Goal: Transaction & Acquisition: Purchase product/service

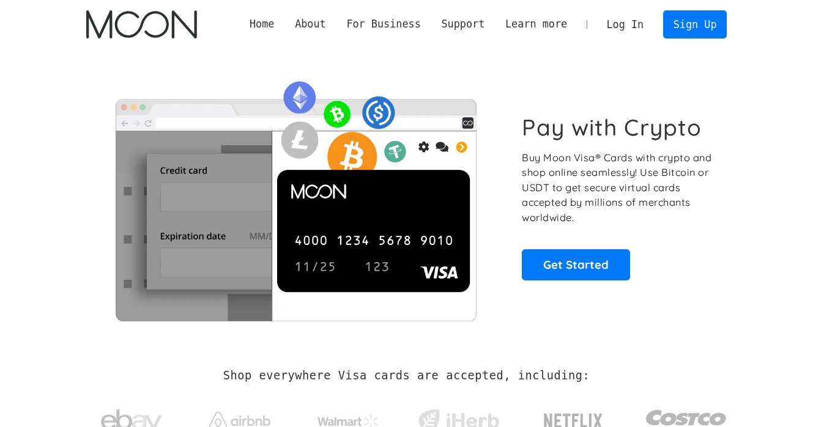
click at [627, 25] on link "Log In" at bounding box center [624, 24] width 57 height 27
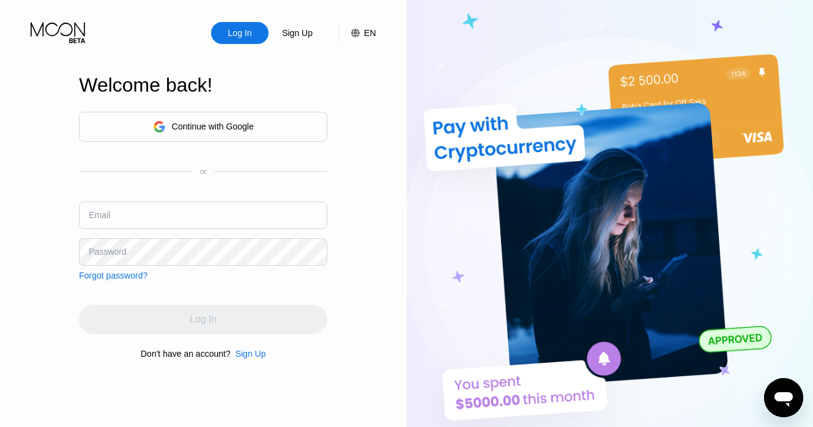
click at [237, 221] on input "text" at bounding box center [203, 216] width 248 height 28
type input "[EMAIL_ADDRESS][DOMAIN_NAME]"
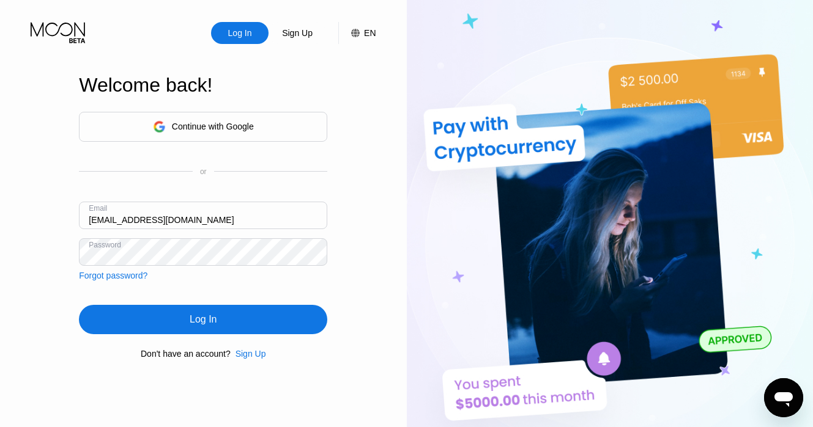
click at [234, 317] on div "Log In" at bounding box center [203, 319] width 248 height 29
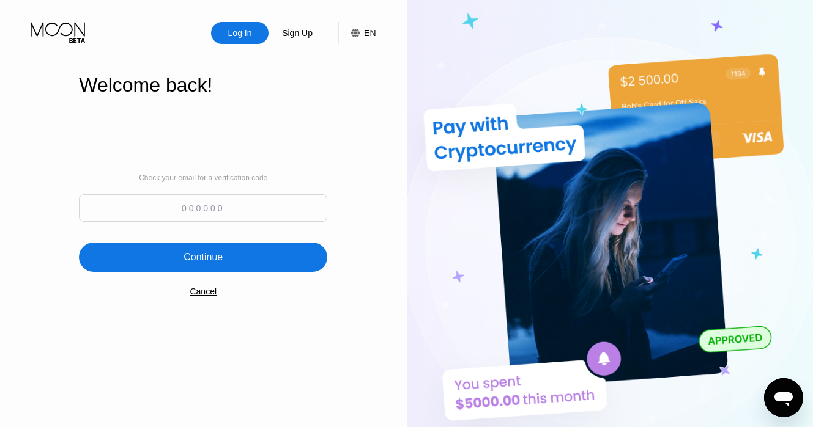
click at [240, 204] on input at bounding box center [203, 208] width 248 height 28
paste input "477937"
type input "477937"
click at [114, 261] on div "Continue" at bounding box center [203, 257] width 248 height 29
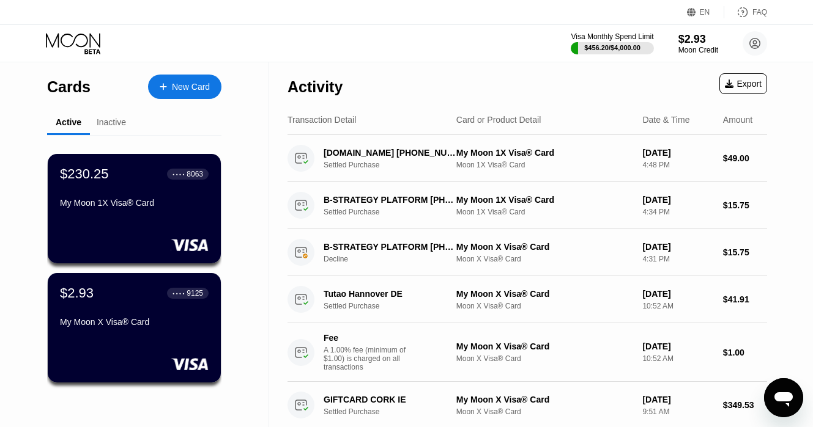
click at [435, 70] on div "Activity Export" at bounding box center [526, 83] width 479 height 43
click at [467, 78] on div "Activity Export" at bounding box center [526, 83] width 479 height 43
click at [699, 33] on div "$2.93" at bounding box center [697, 38] width 41 height 13
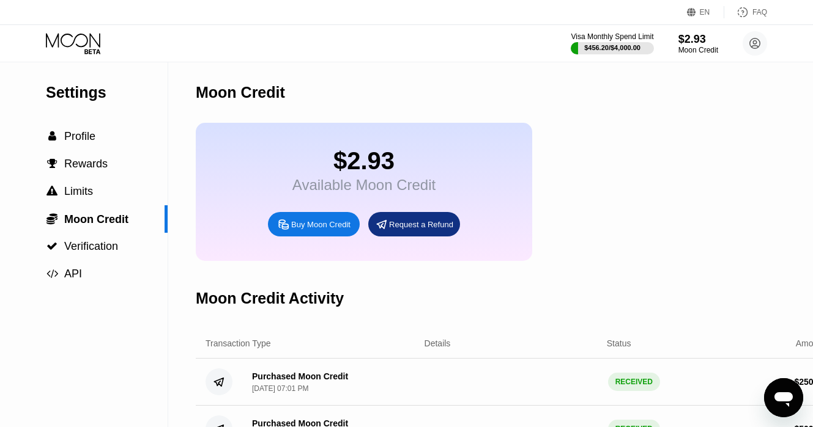
click at [288, 220] on div "Buy Moon Credit" at bounding box center [314, 224] width 92 height 24
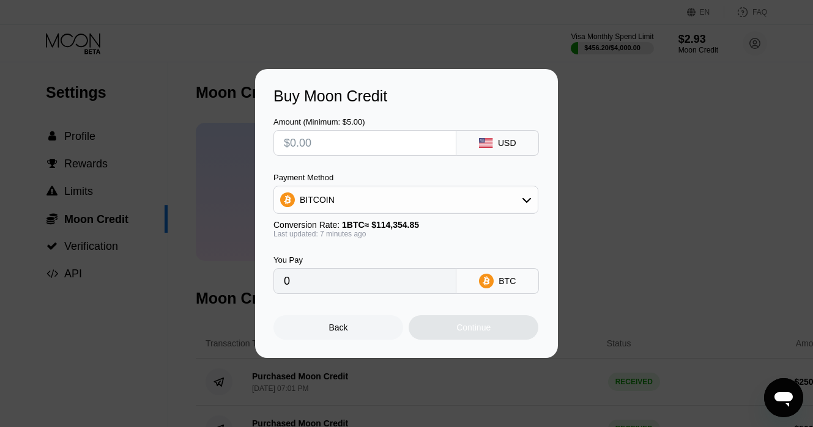
click at [380, 150] on input "text" at bounding box center [365, 143] width 162 height 24
type input "$6"
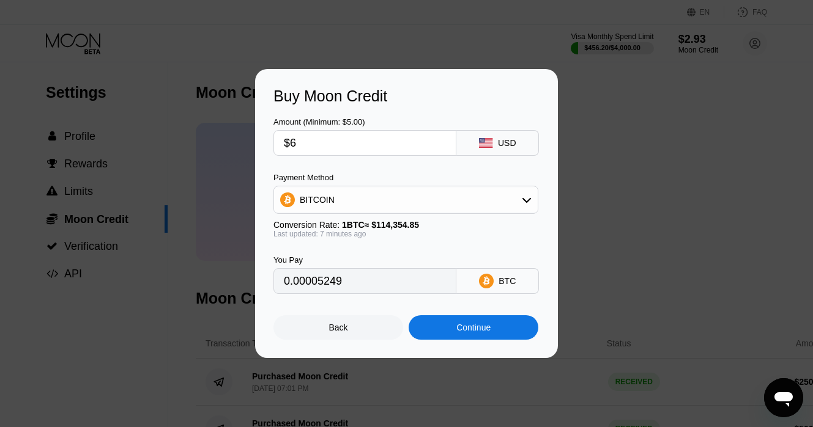
type input "0.00005249"
type input "$60"
type input "0.00052488"
type input "$600"
type input "0.00524875"
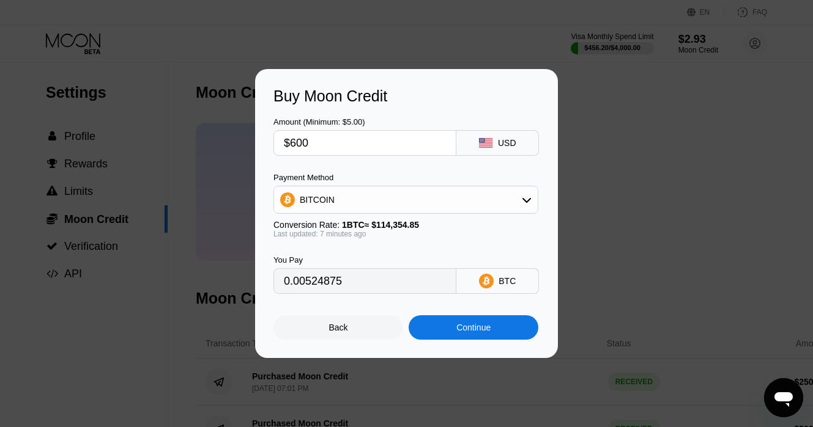
click at [478, 105] on div "Buy Moon Credit" at bounding box center [406, 96] width 266 height 18
click at [492, 101] on div "Buy Moon Credit" at bounding box center [406, 96] width 266 height 18
click at [474, 100] on div "Buy Moon Credit" at bounding box center [406, 96] width 266 height 18
click at [404, 172] on div "Amount (Minimum: $5.00) $600 USD Payment Method BITCOIN Conversion Rate: 1 BTC …" at bounding box center [406, 199] width 266 height 189
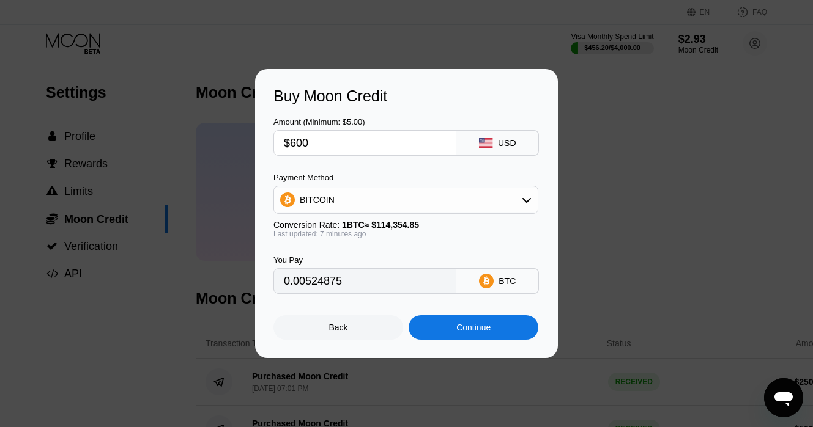
click at [380, 144] on input "$600" at bounding box center [365, 143] width 162 height 24
click at [385, 147] on input "$600" at bounding box center [365, 143] width 162 height 24
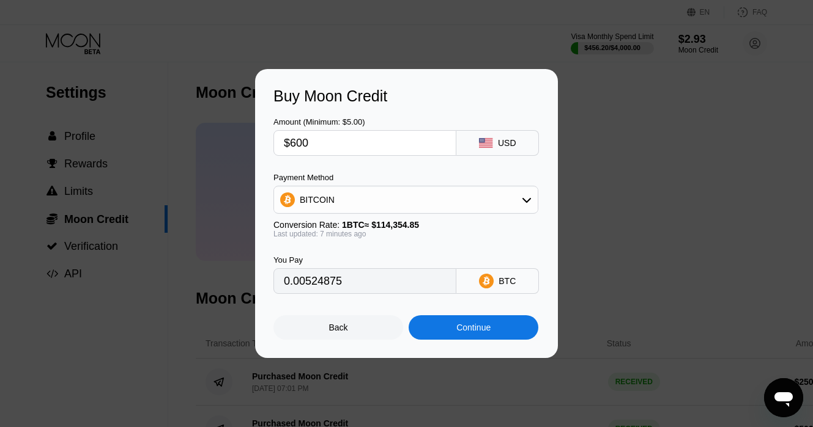
click at [385, 147] on input "$600" at bounding box center [365, 143] width 162 height 24
type input "$4"
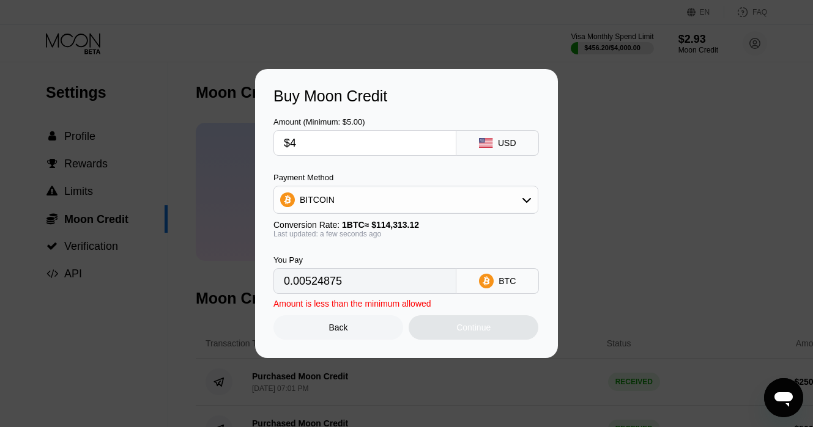
type input "0.00003500"
type input "$45"
type input "0.00039366"
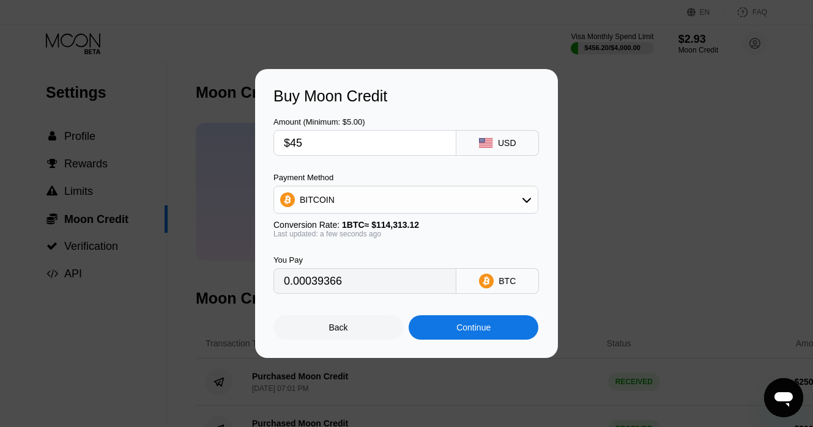
type input "$450"
type input "0.00393656"
type input "$450"
click at [466, 100] on div "Buy Moon Credit" at bounding box center [406, 96] width 266 height 18
click at [492, 326] on div "Continue" at bounding box center [473, 327] width 130 height 24
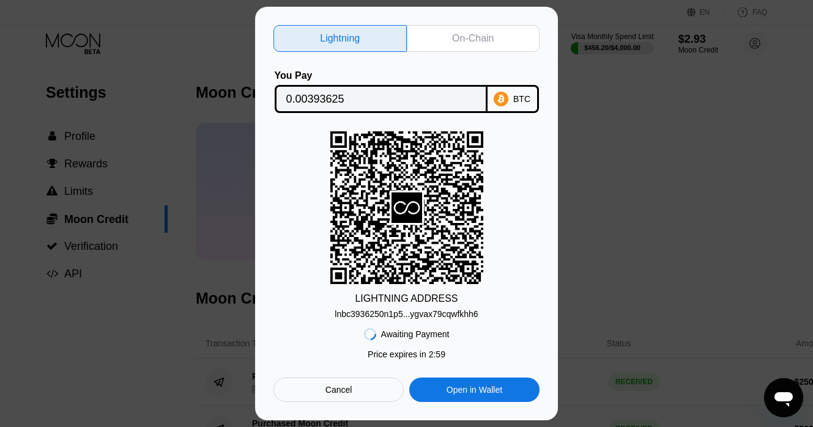
click at [467, 39] on div "On-Chain" at bounding box center [473, 38] width 42 height 12
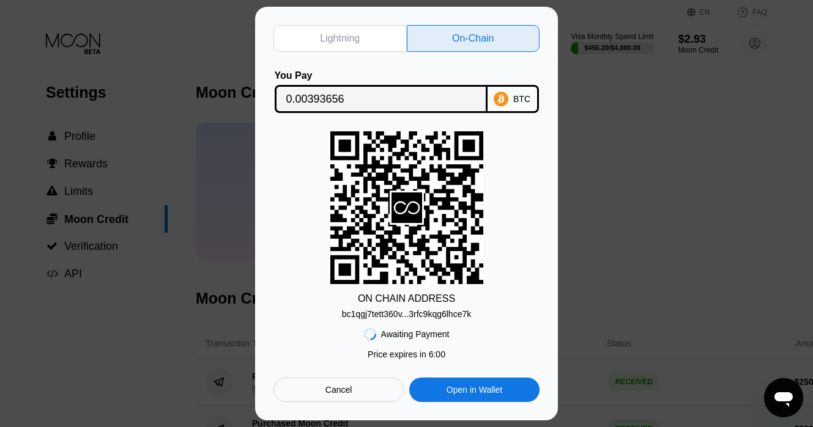
scroll to position [26, 0]
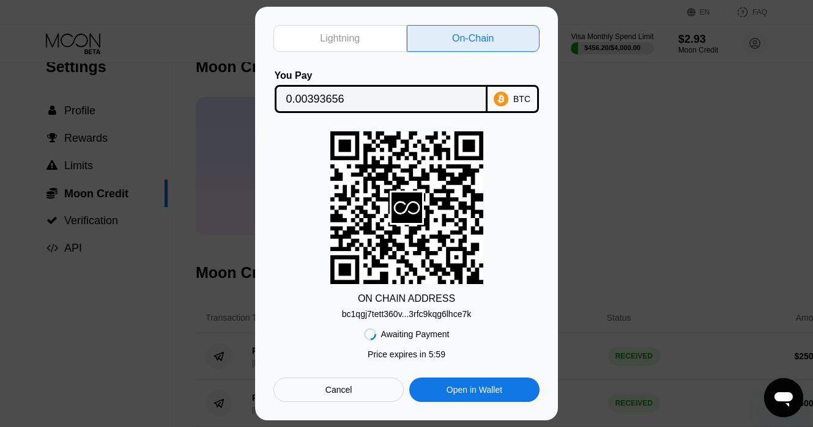
click at [417, 315] on div "bc1qgj7tett360v...3rfc9kqg6lhce7k" at bounding box center [406, 314] width 129 height 10
click at [405, 319] on div "bc1qgj7tett360v...3rfc9kqg6lhce7k" at bounding box center [406, 314] width 129 height 10
click at [407, 310] on div "bc1qgj7tett360v...3rfc9kqg6lhce7k" at bounding box center [406, 314] width 129 height 10
click at [432, 312] on div "bc1qgj7tett360v...3rfc9kqg6lhce7k" at bounding box center [406, 314] width 129 height 10
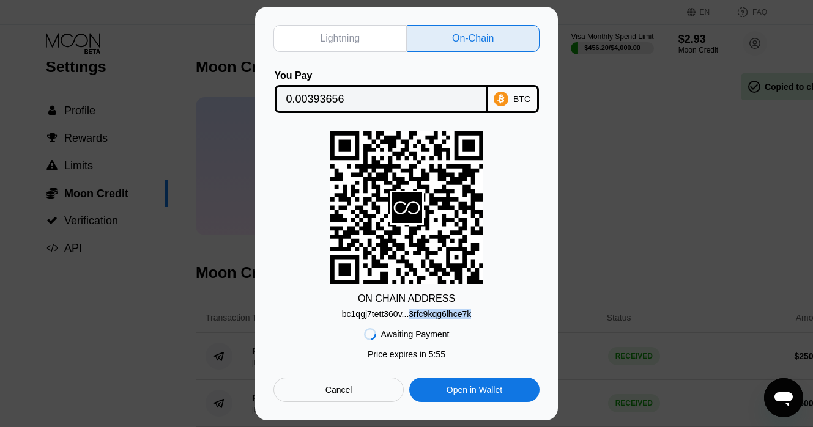
click at [432, 312] on div "bc1qgj7tett360v...3rfc9kqg6lhce7k" at bounding box center [406, 314] width 129 height 10
click at [335, 105] on input "0.00393656" at bounding box center [381, 99] width 190 height 24
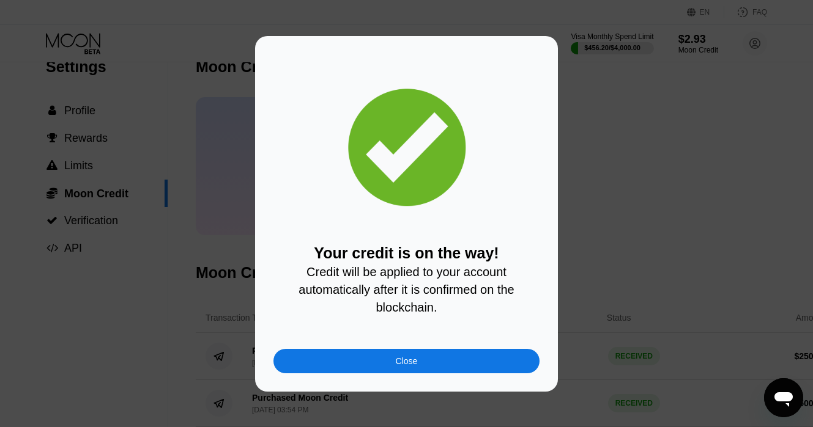
click at [415, 363] on div "Close" at bounding box center [407, 361] width 22 height 10
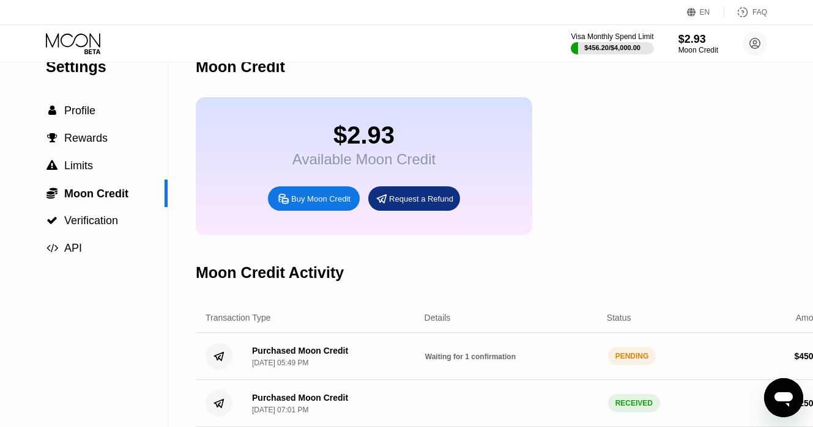
click at [682, 187] on div "$2.93 Available Moon Credit Buy Moon Credit Request a Refund" at bounding box center [515, 166] width 639 height 138
click at [599, 126] on div "$2.93 Available Moon Credit Buy Moon Credit Request a Refund" at bounding box center [515, 166] width 639 height 138
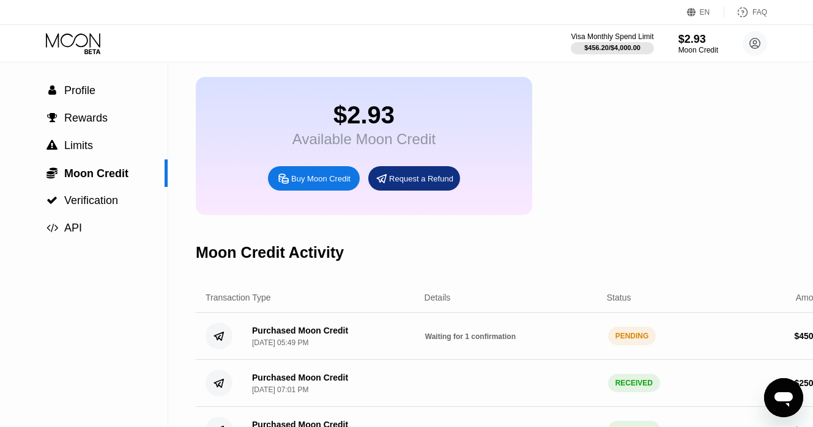
scroll to position [45, 0]
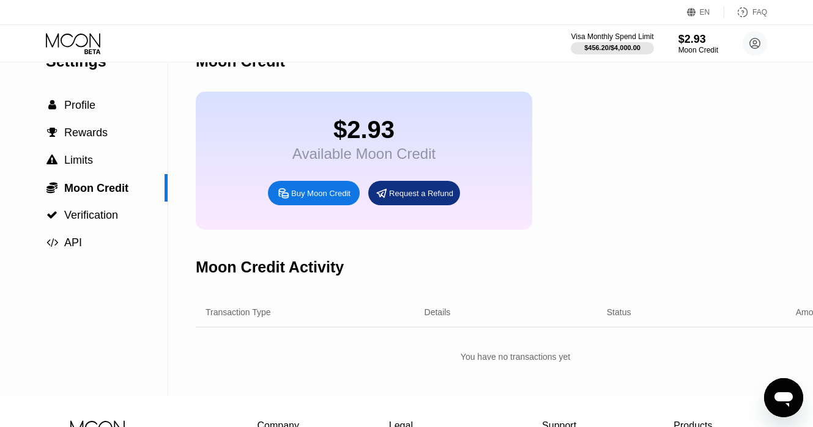
scroll to position [70, 0]
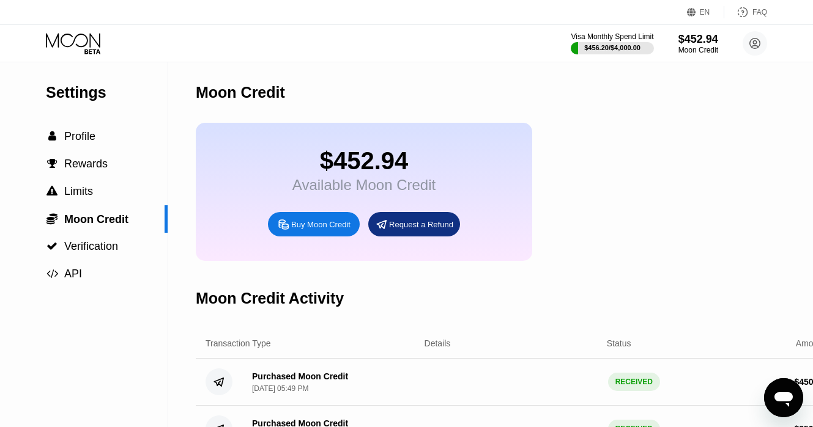
click at [68, 30] on div "Visa Monthly Spend Limit $456.20 / $4,000.00 $452.94 Moon Credit supplement.swi…" at bounding box center [406, 43] width 813 height 37
click at [59, 45] on icon at bounding box center [74, 43] width 57 height 21
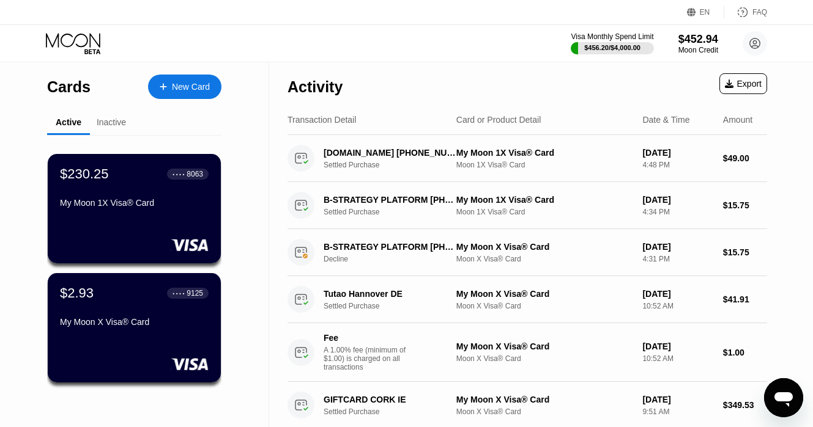
scroll to position [35, 0]
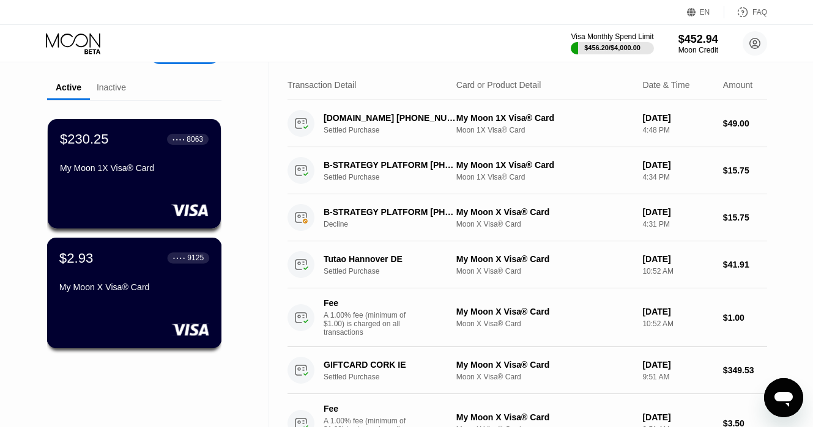
click at [170, 284] on div "My Moon X Visa® Card" at bounding box center [134, 287] width 150 height 10
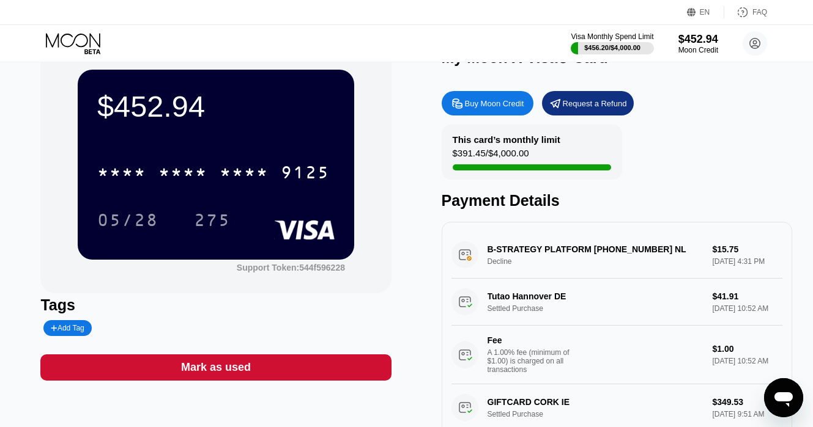
scroll to position [33, 0]
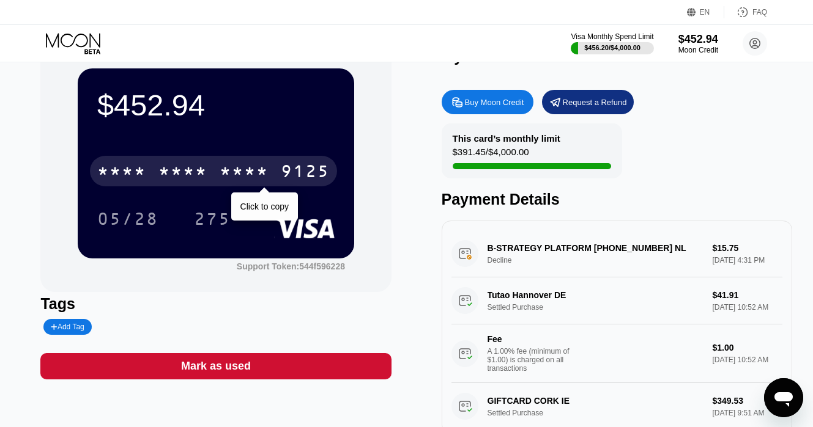
click at [223, 163] on div "* * * *" at bounding box center [244, 173] width 49 height 20
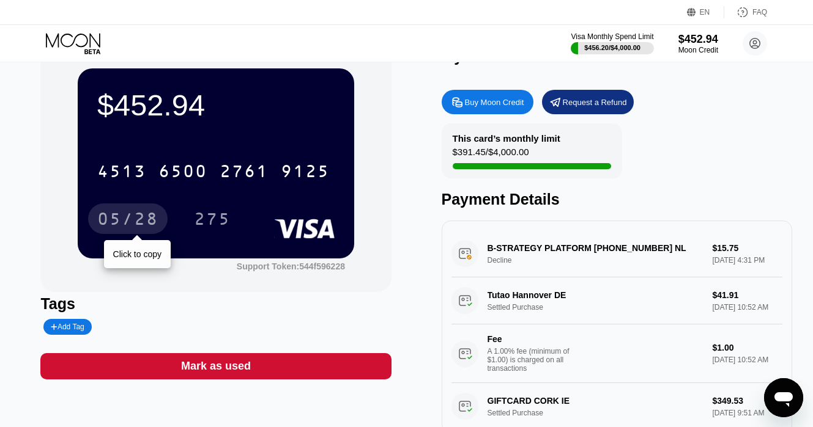
click at [130, 209] on div "05/28" at bounding box center [127, 219] width 79 height 31
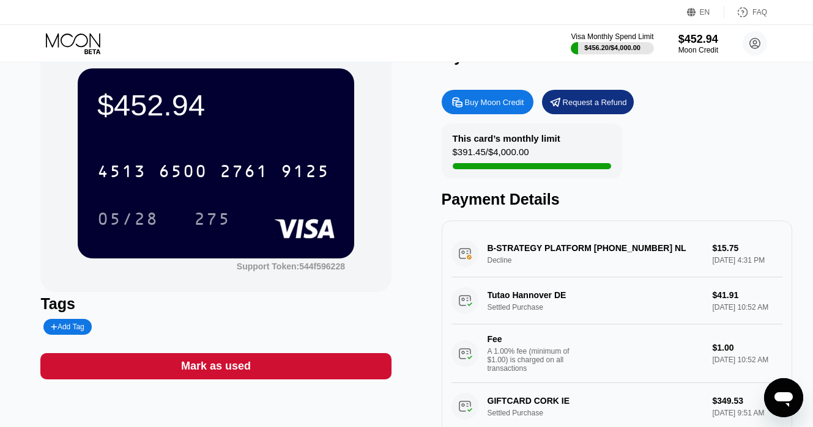
click at [69, 36] on icon at bounding box center [74, 43] width 57 height 21
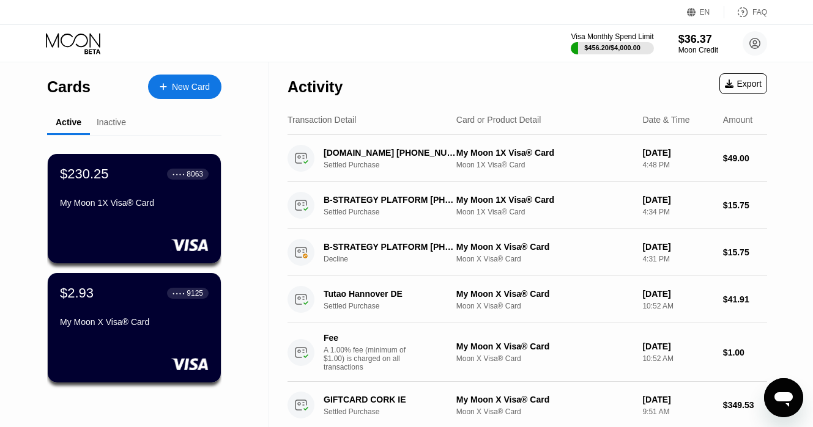
click at [90, 33] on icon at bounding box center [74, 43] width 57 height 21
